Goal: Transaction & Acquisition: Purchase product/service

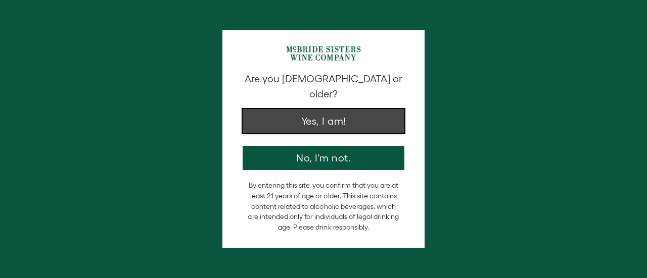
click at [322, 116] on button "Yes, I am!" at bounding box center [323, 121] width 162 height 24
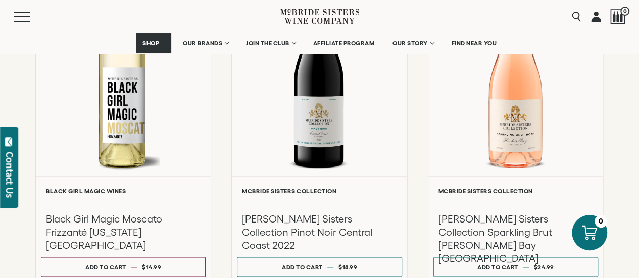
scroll to position [556, 0]
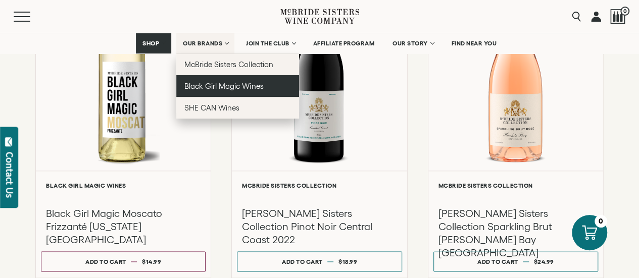
click at [213, 84] on span "Black Girl Magic Wines" at bounding box center [223, 86] width 79 height 9
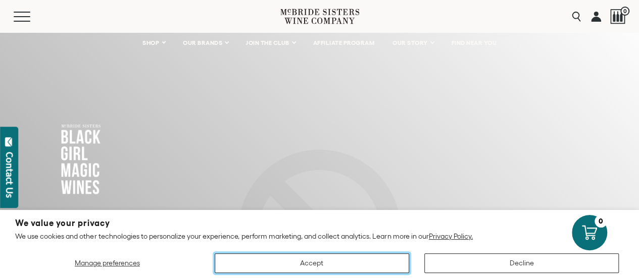
click at [338, 261] on button "Accept" at bounding box center [312, 264] width 194 height 20
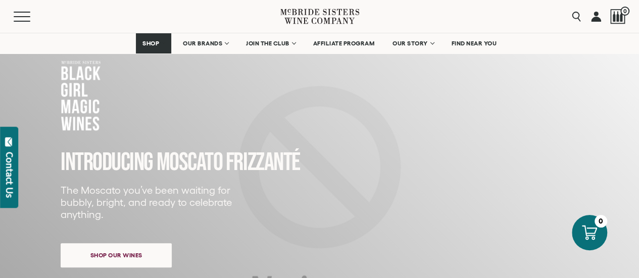
scroll to position [116, 0]
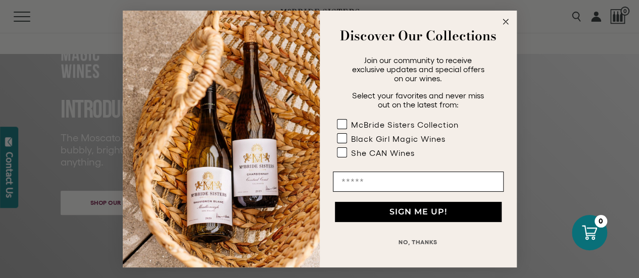
click at [508, 23] on circle "Close dialog" at bounding box center [506, 22] width 12 height 12
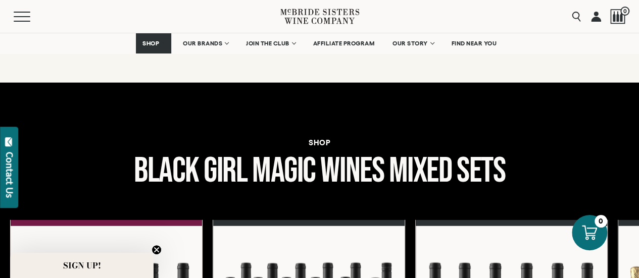
scroll to position [1195, 0]
